Goal: Information Seeking & Learning: Learn about a topic

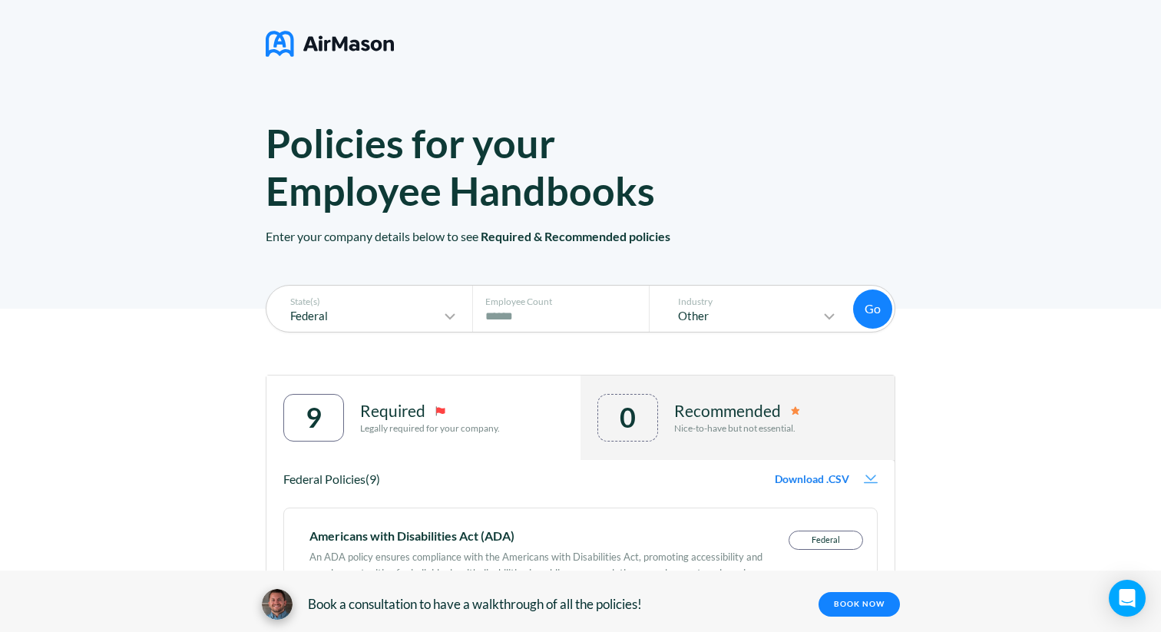
click at [278, 43] on img at bounding box center [330, 44] width 128 height 38
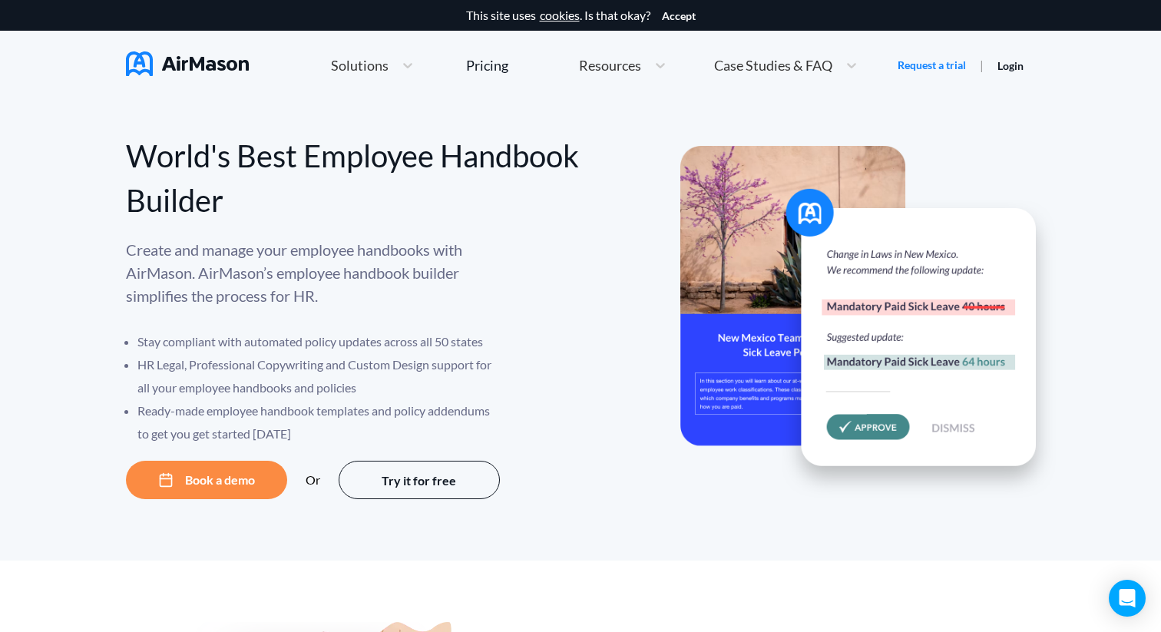
click at [819, 64] on span "Case Studies & FAQ" at bounding box center [773, 65] width 118 height 14
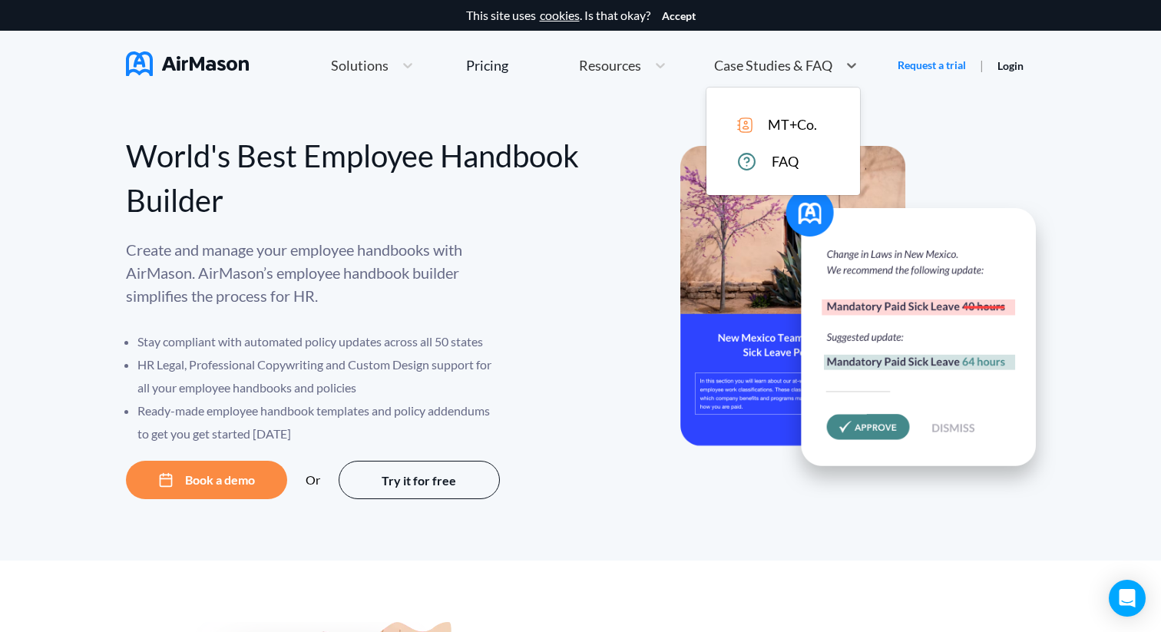
click at [767, 156] on div "FAQ" at bounding box center [794, 161] width 114 height 19
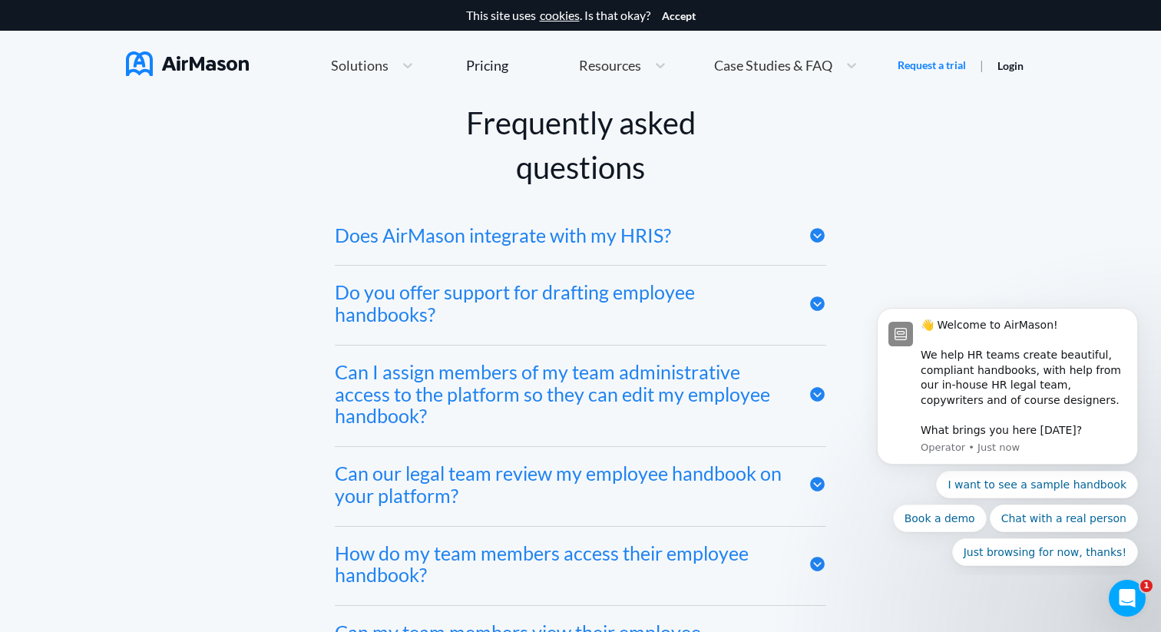
click at [819, 234] on icon at bounding box center [817, 235] width 18 height 18
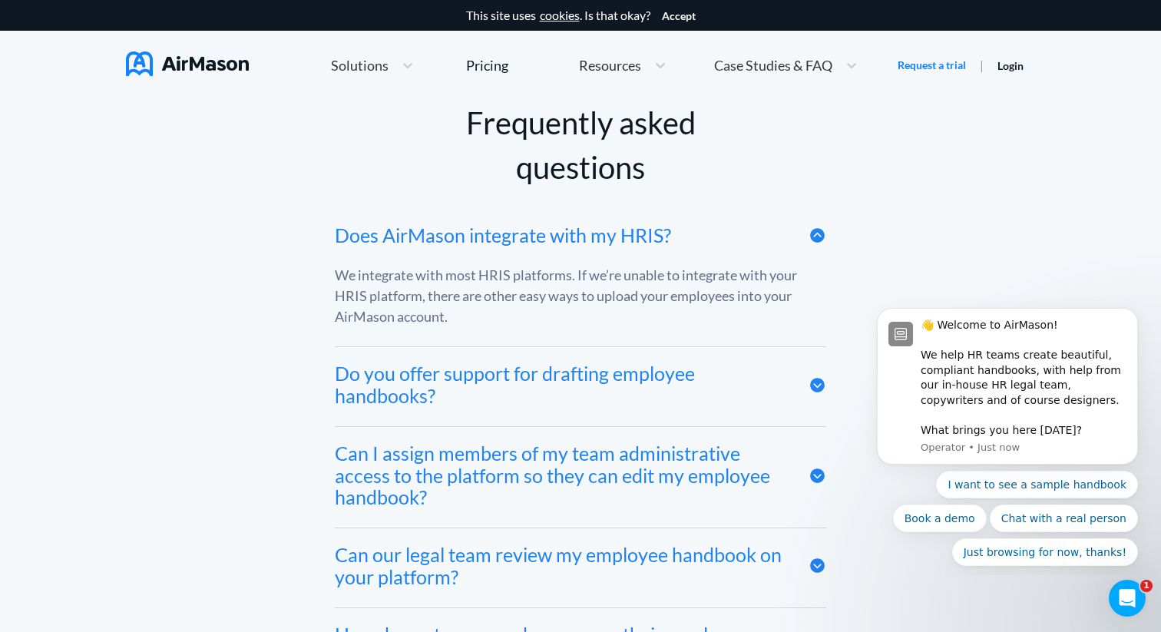
click at [819, 234] on icon at bounding box center [817, 235] width 18 height 18
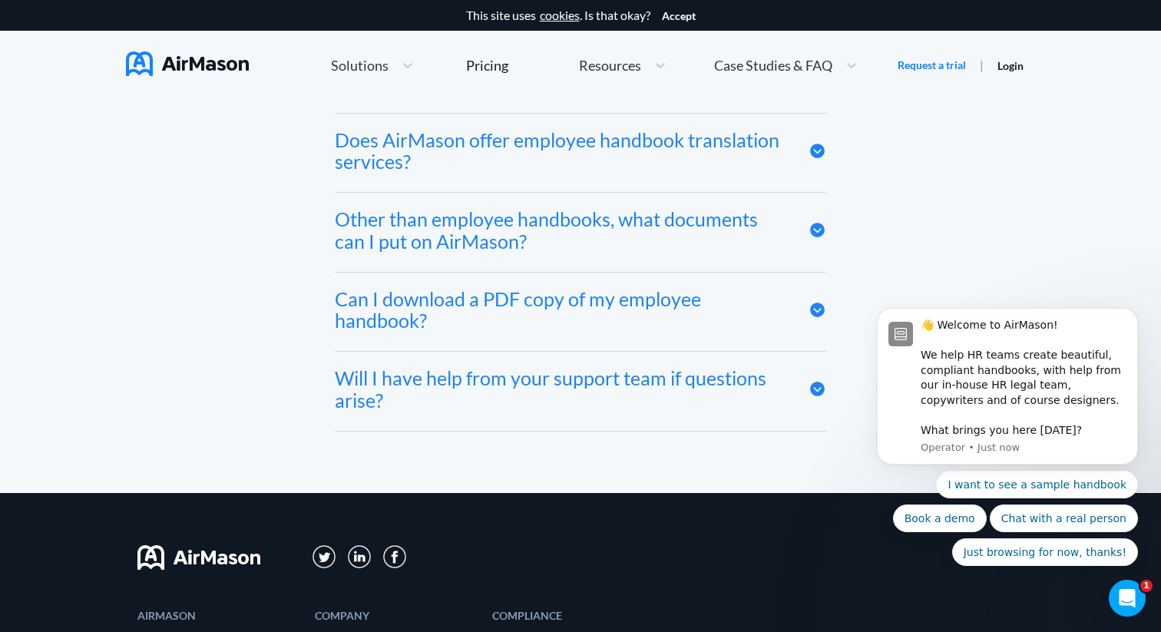
scroll to position [8103, 0]
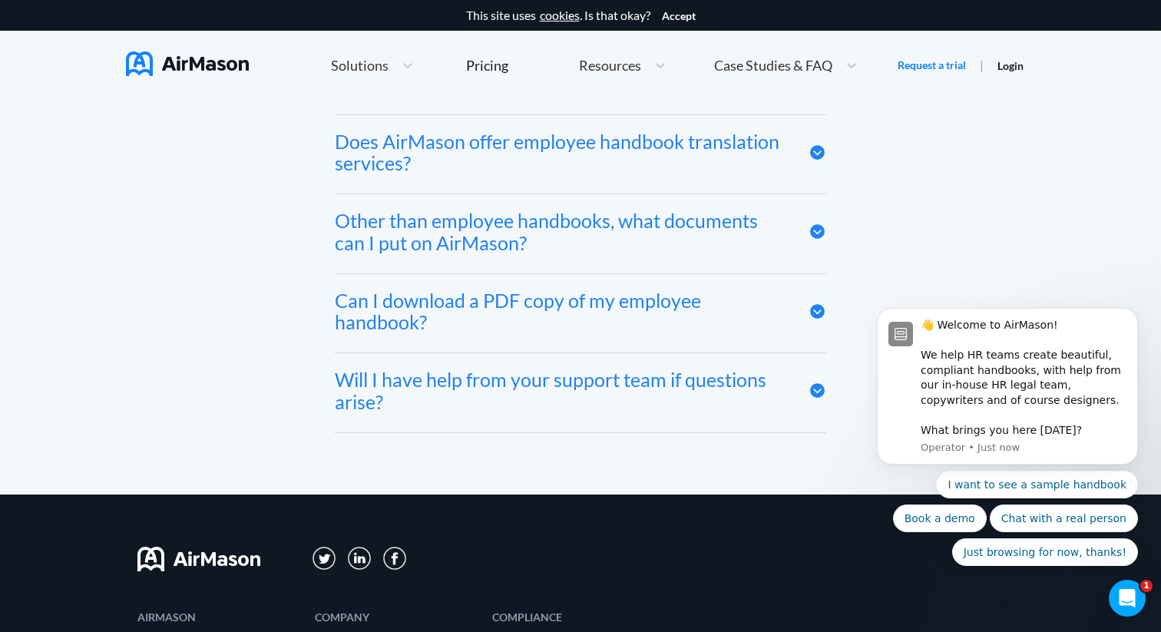
click at [817, 314] on icon at bounding box center [817, 311] width 15 height 15
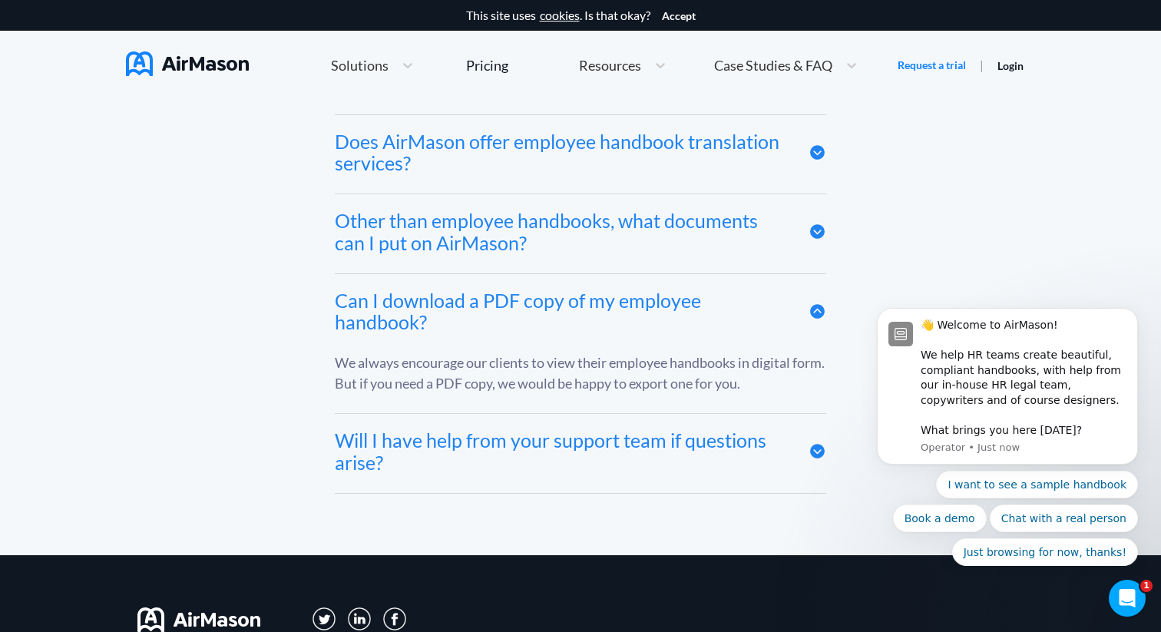
click at [817, 314] on icon at bounding box center [817, 311] width 15 height 15
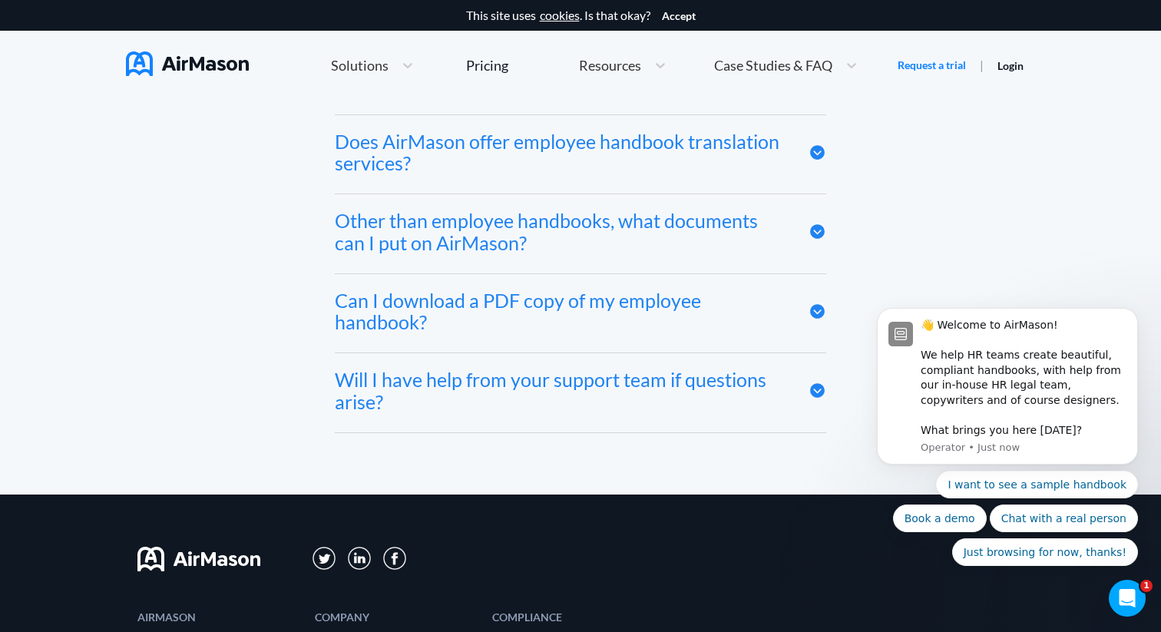
click at [817, 314] on icon at bounding box center [817, 311] width 15 height 15
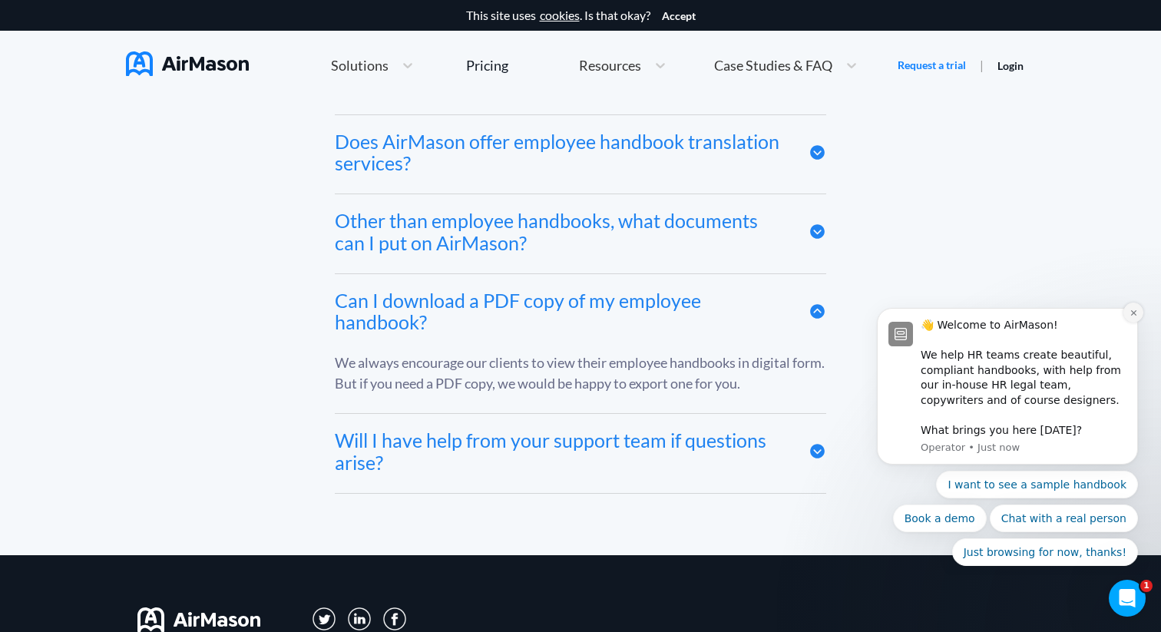
click at [1131, 313] on icon "Dismiss notification" at bounding box center [1132, 311] width 5 height 5
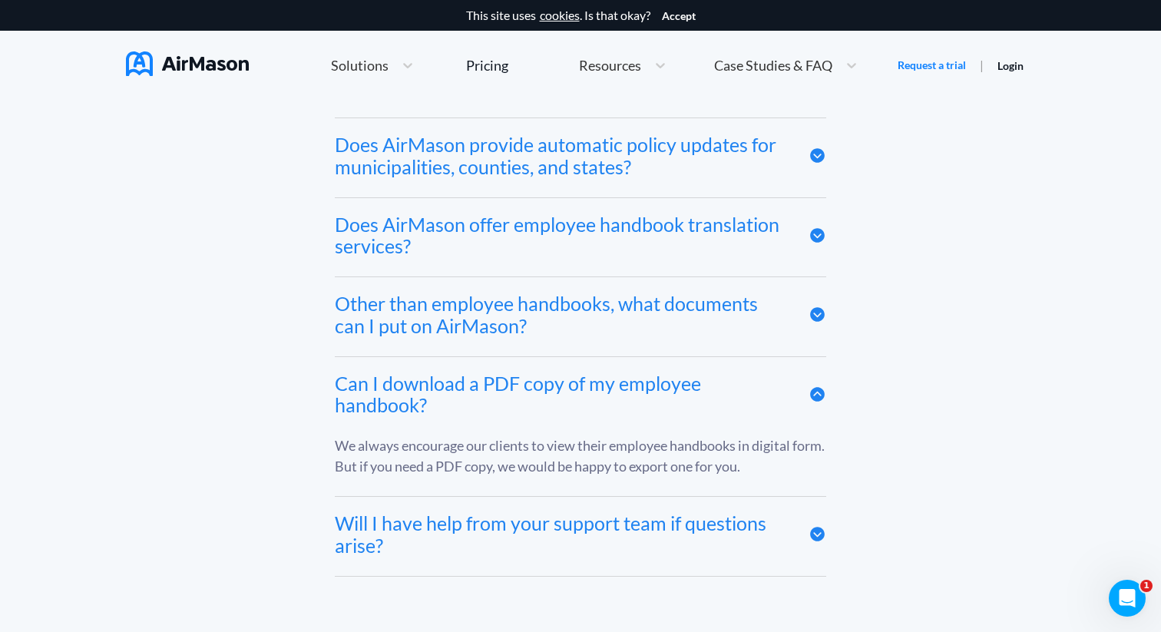
scroll to position [8036, 0]
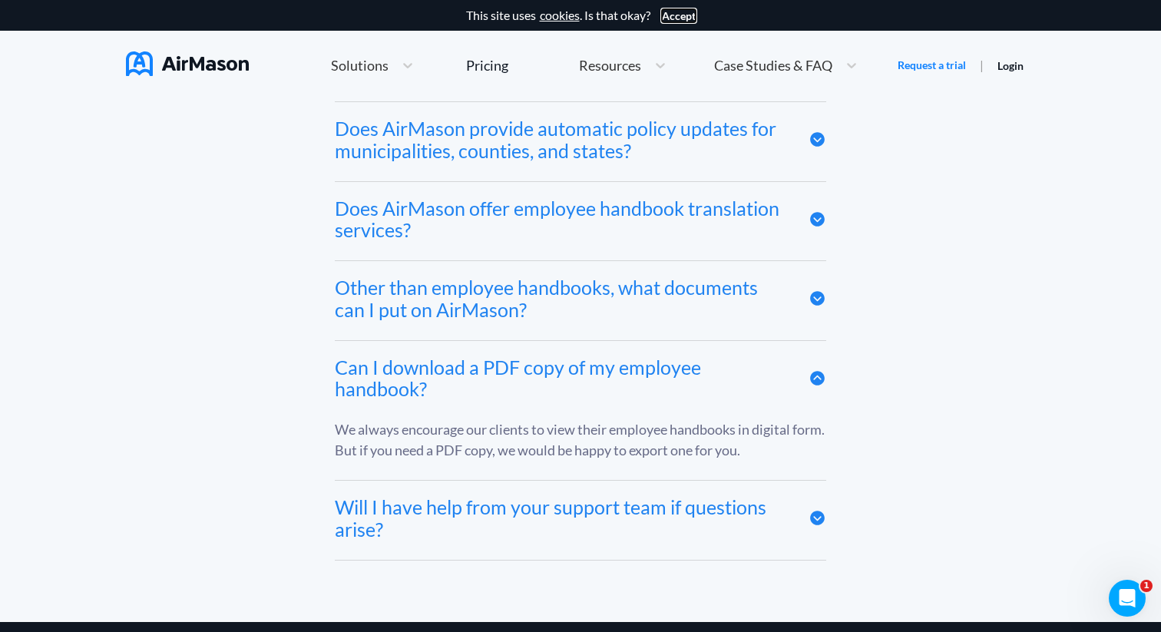
click at [689, 10] on button "Accept" at bounding box center [679, 16] width 34 height 12
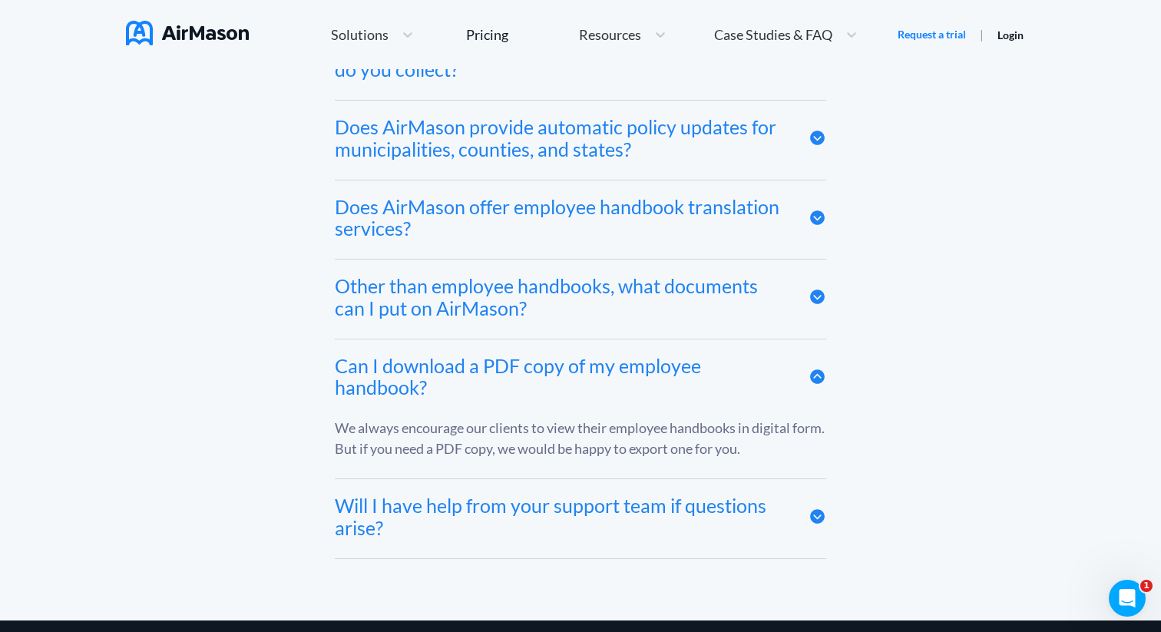
scroll to position [8011, 0]
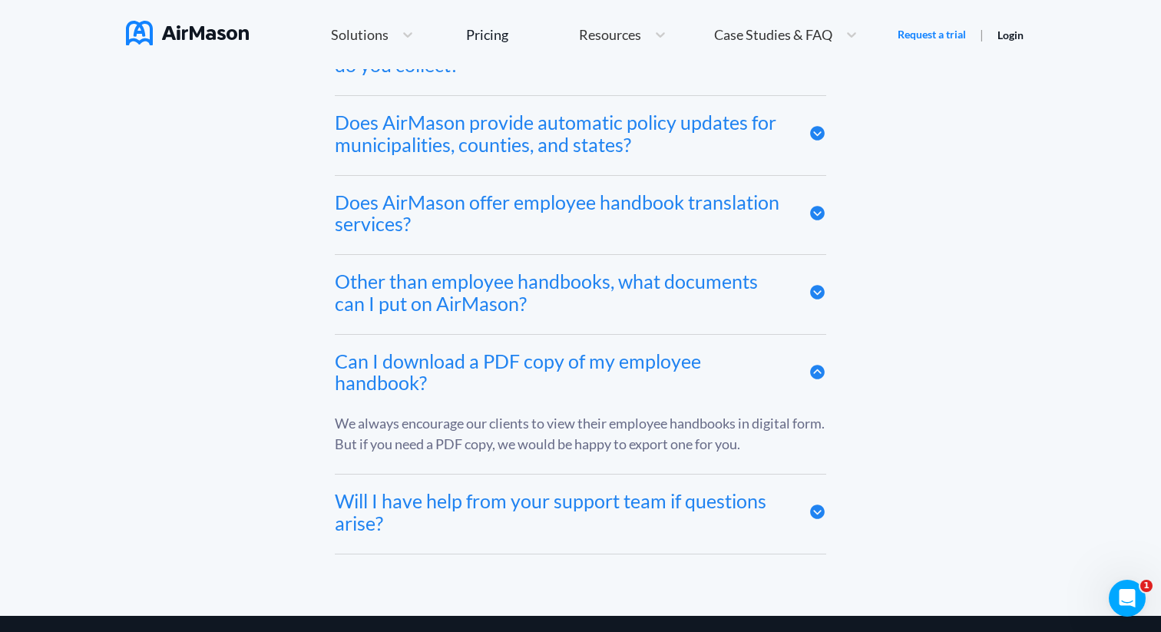
click at [545, 31] on div "Home Employee Handbook Builder Automated Policy Updates Solutions Pricing About…" at bounding box center [595, 34] width 606 height 33
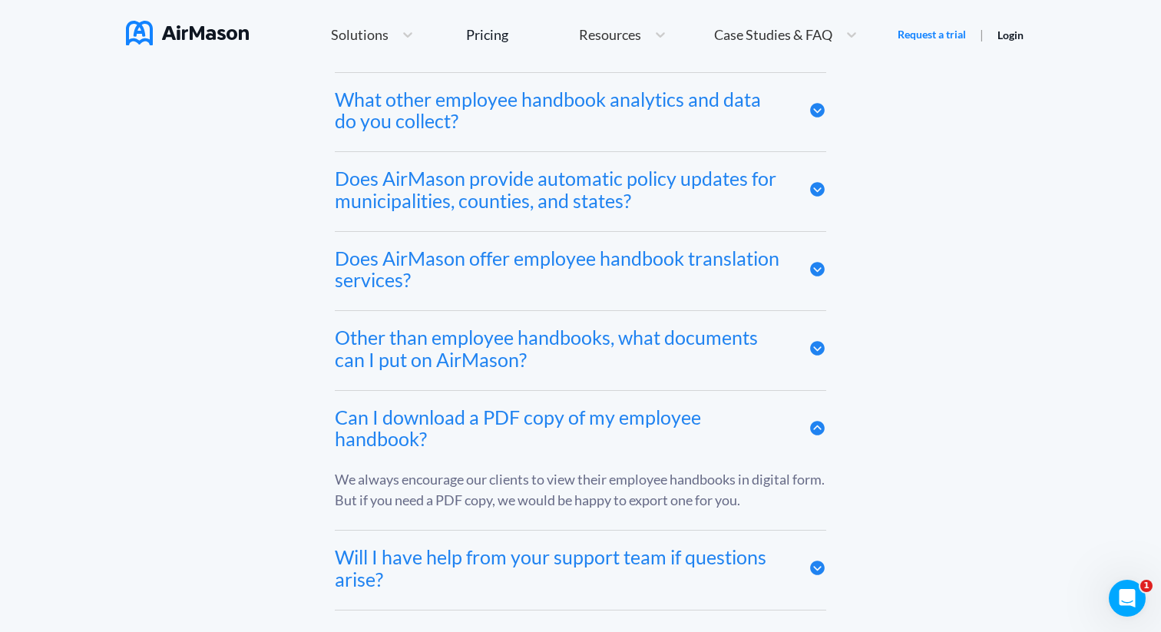
scroll to position [7957, 0]
